Goal: Task Accomplishment & Management: Use online tool/utility

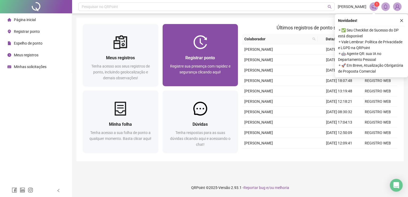
click at [217, 53] on div "Registrar ponto Registre sua presença com rapidez e segurança clicando aqui!" at bounding box center [201, 67] width 76 height 37
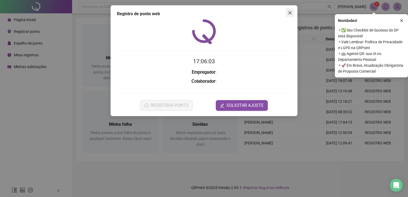
click at [289, 14] on icon "close" at bounding box center [290, 13] width 4 height 4
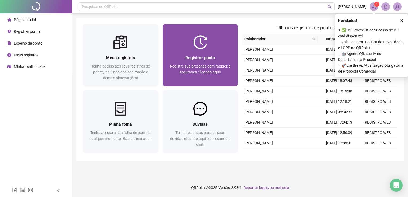
click at [207, 71] on span "Registre sua presença com rapidez e segurança clicando aqui!" at bounding box center [200, 69] width 60 height 10
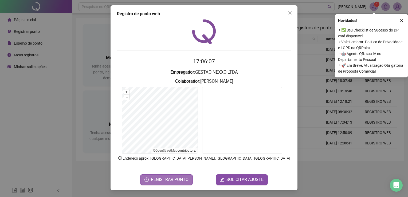
click at [171, 181] on span "REGISTRAR PONTO" at bounding box center [170, 180] width 38 height 6
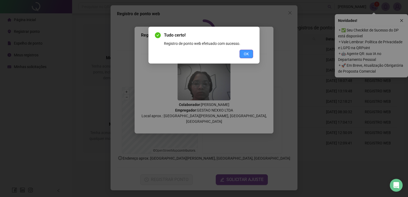
click at [245, 51] on span "OK" at bounding box center [246, 54] width 5 height 6
